Goal: Navigation & Orientation: Find specific page/section

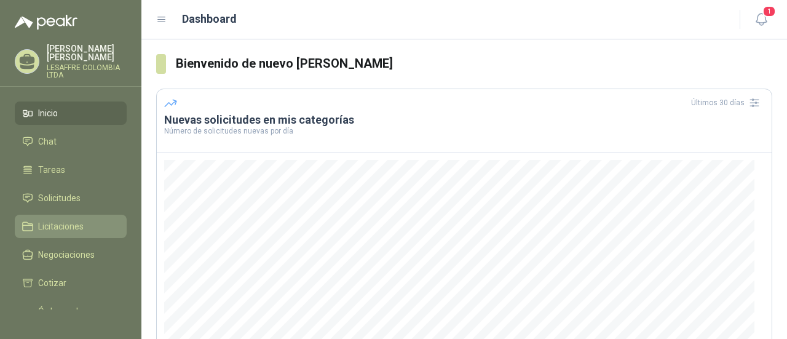
click at [70, 231] on span "Licitaciones" at bounding box center [61, 227] width 46 height 14
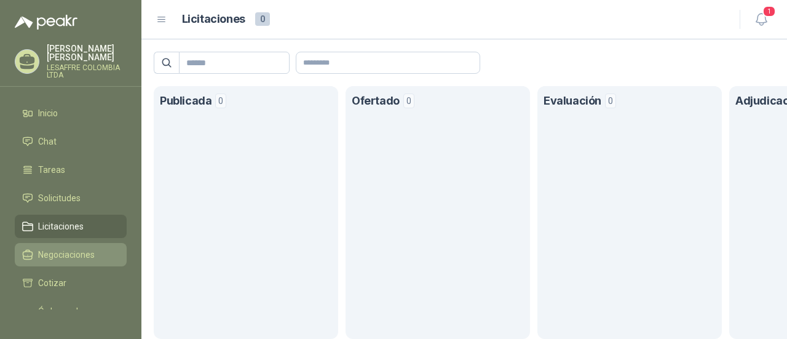
click at [68, 254] on span "Negociaciones" at bounding box center [66, 255] width 57 height 14
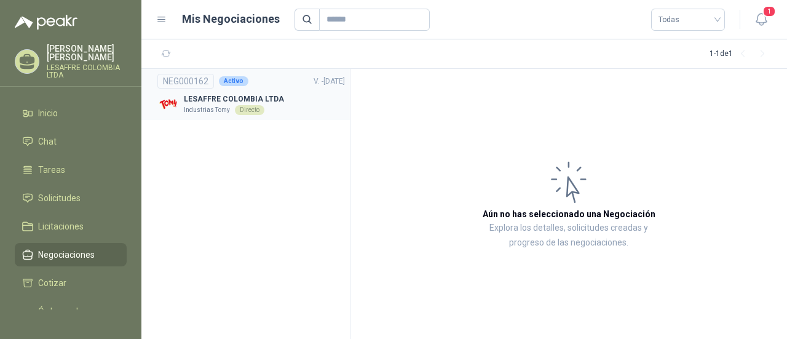
click at [204, 111] on p "Industrias Tomy" at bounding box center [207, 110] width 46 height 10
